Goal: Task Accomplishment & Management: Use online tool/utility

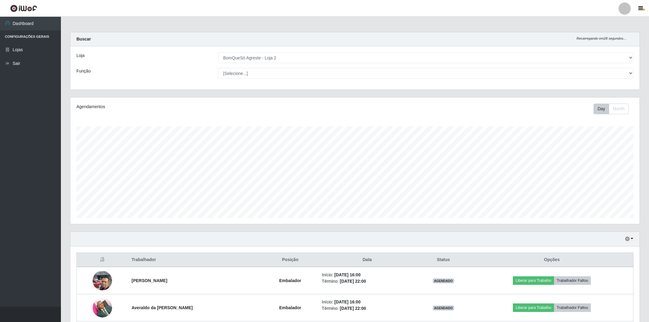
select select "214"
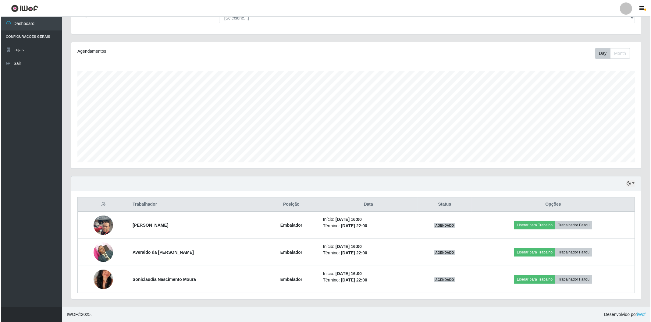
scroll to position [126, 569]
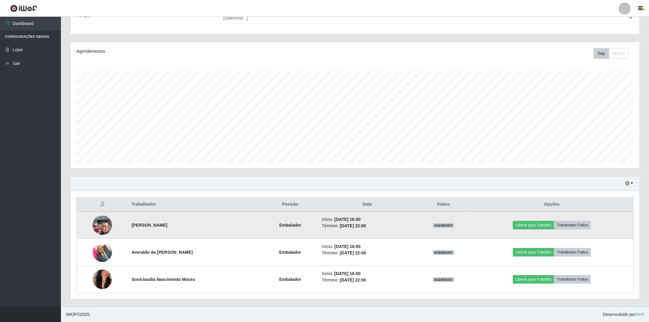
click at [98, 227] on img at bounding box center [103, 225] width 20 height 26
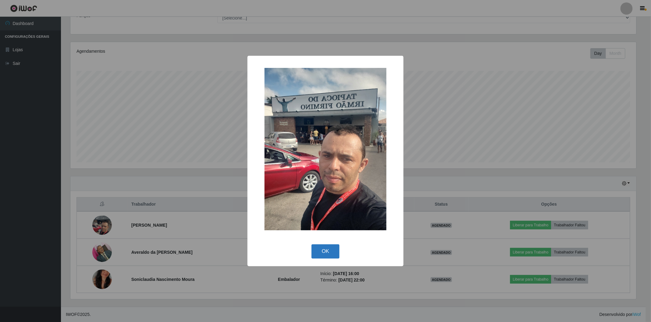
click at [322, 251] on button "OK" at bounding box center [325, 251] width 28 height 14
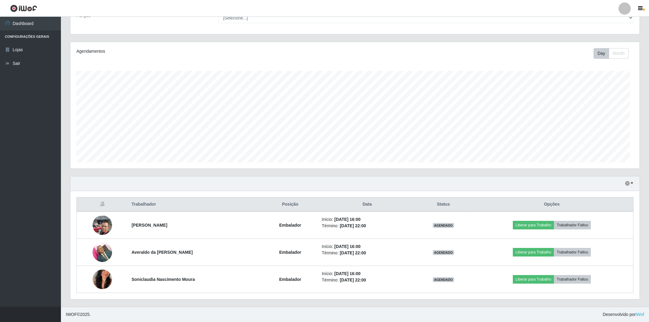
scroll to position [126, 569]
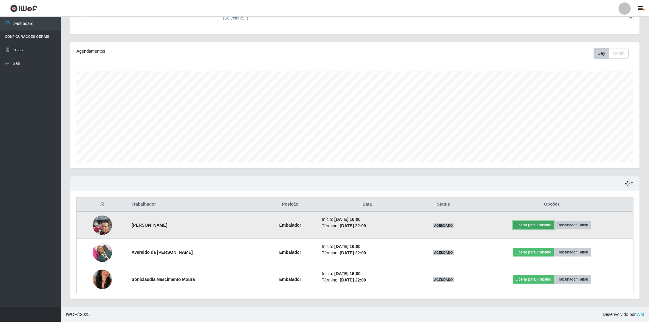
click at [533, 226] on button "Liberar para Trabalho" at bounding box center [533, 225] width 41 height 9
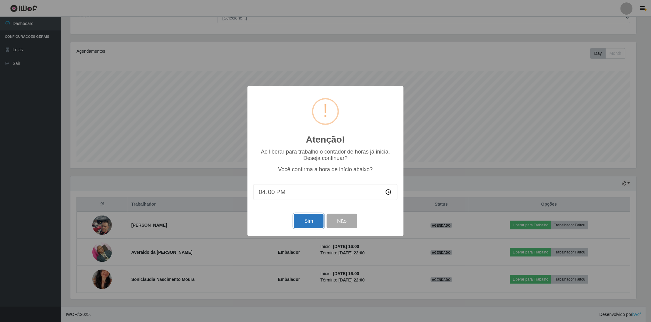
click at [310, 223] on button "Sim" at bounding box center [309, 221] width 30 height 14
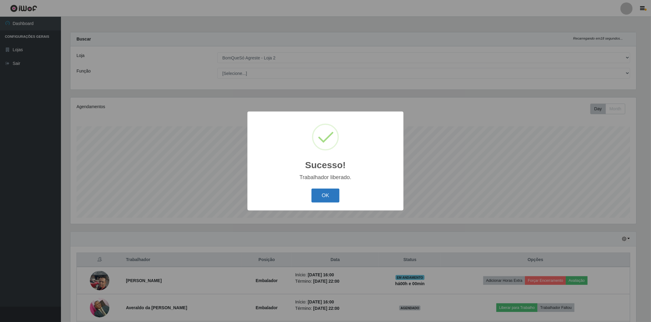
click at [323, 198] on button "OK" at bounding box center [325, 196] width 28 height 14
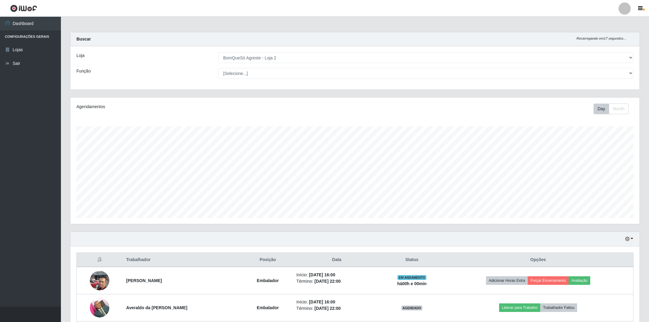
scroll to position [55, 0]
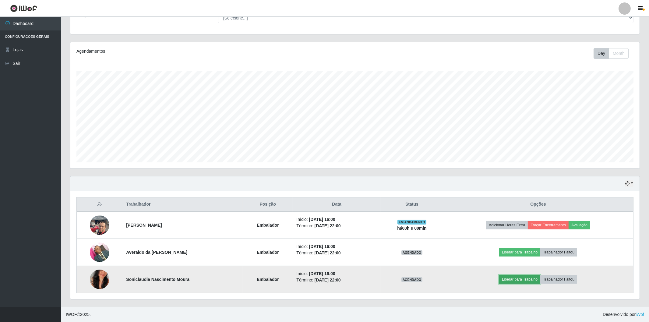
click at [512, 279] on button "Liberar para Trabalho" at bounding box center [520, 279] width 41 height 9
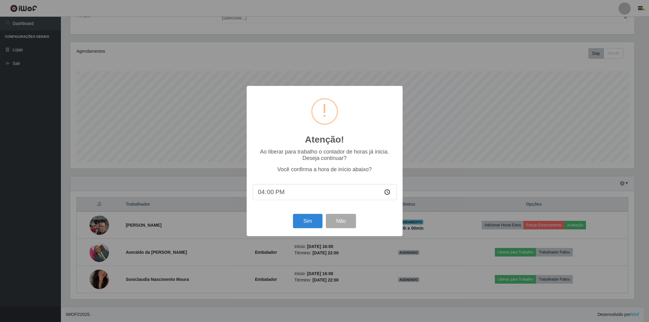
scroll to position [126, 566]
click at [298, 223] on button "Sim" at bounding box center [309, 221] width 30 height 14
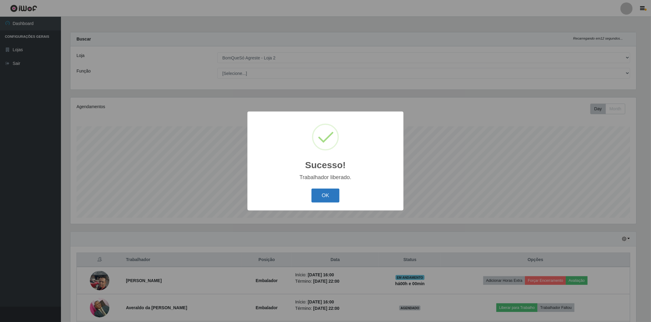
click at [331, 193] on button "OK" at bounding box center [325, 196] width 28 height 14
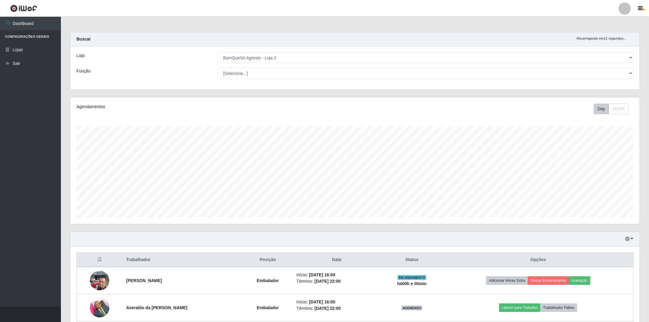
scroll to position [55, 0]
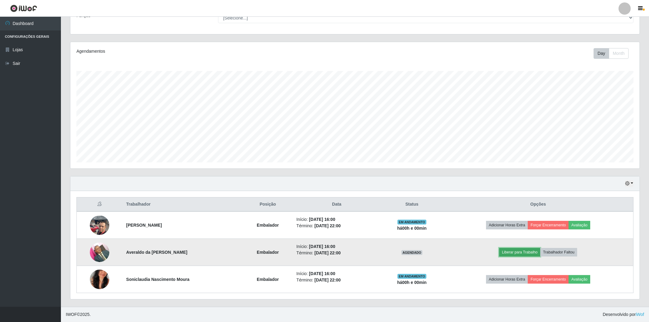
click at [522, 253] on button "Liberar para Trabalho" at bounding box center [520, 252] width 41 height 9
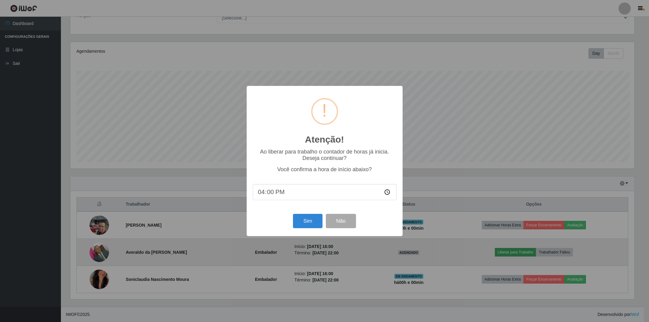
scroll to position [126, 566]
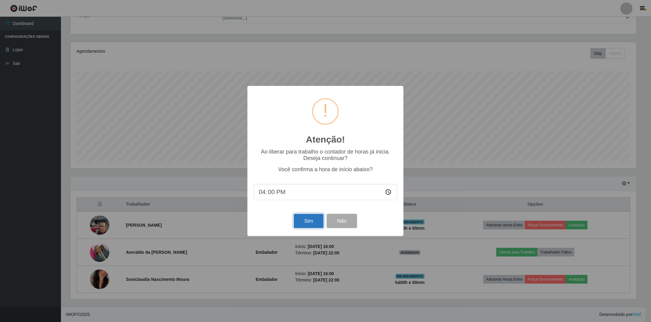
click at [311, 219] on button "Sim" at bounding box center [309, 221] width 30 height 14
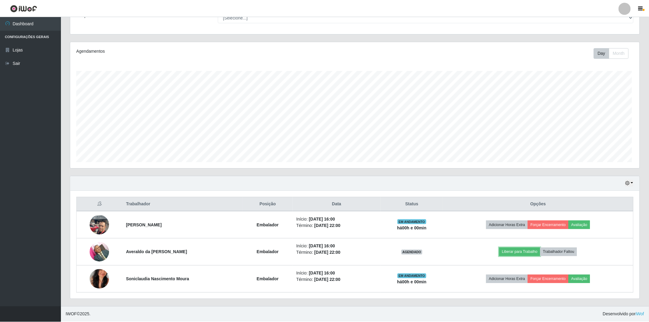
scroll to position [0, 0]
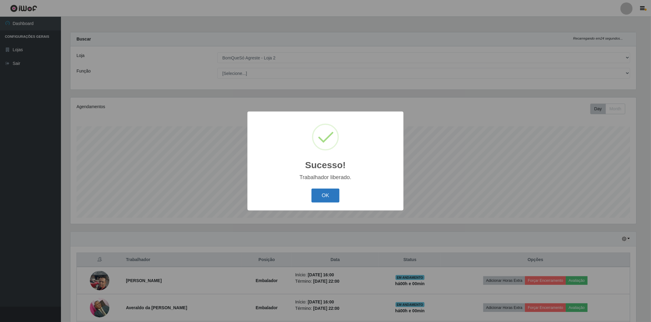
click at [322, 197] on button "OK" at bounding box center [325, 196] width 28 height 14
